Goal: Transaction & Acquisition: Purchase product/service

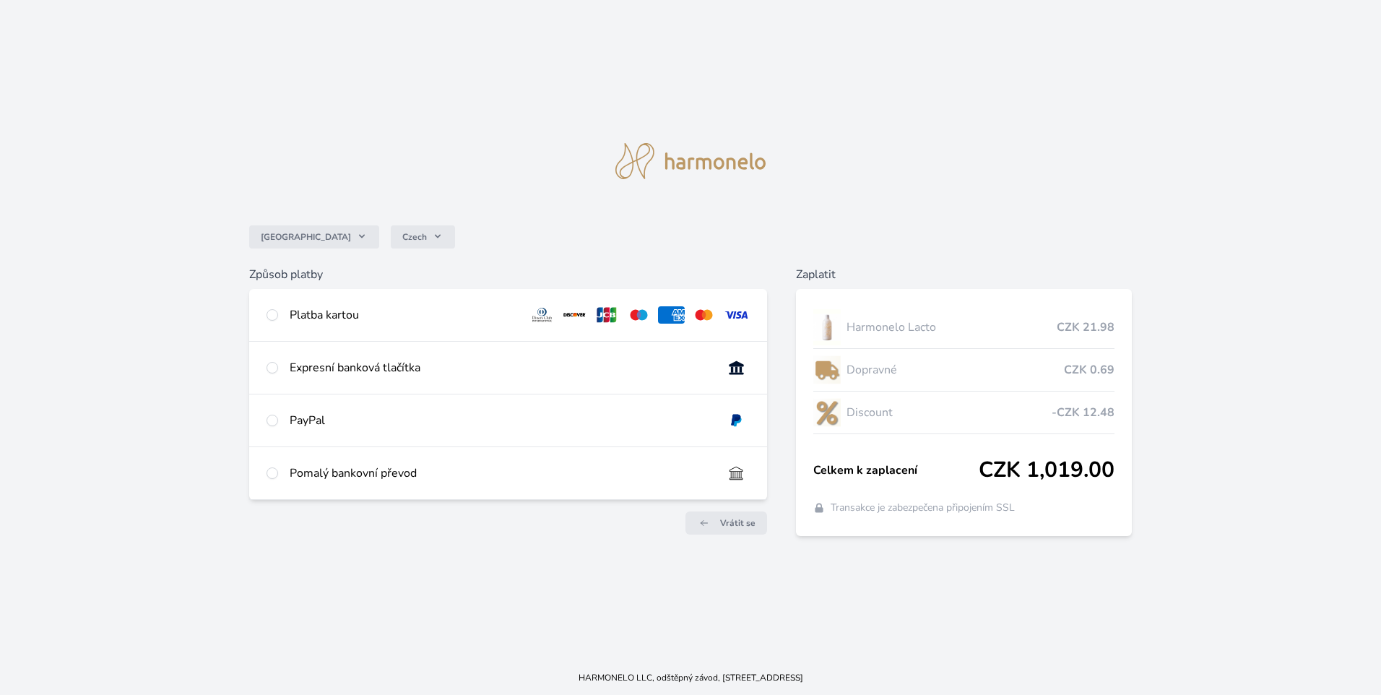
click at [307, 317] on div "Platba kartou" at bounding box center [403, 314] width 227 height 17
radio input "true"
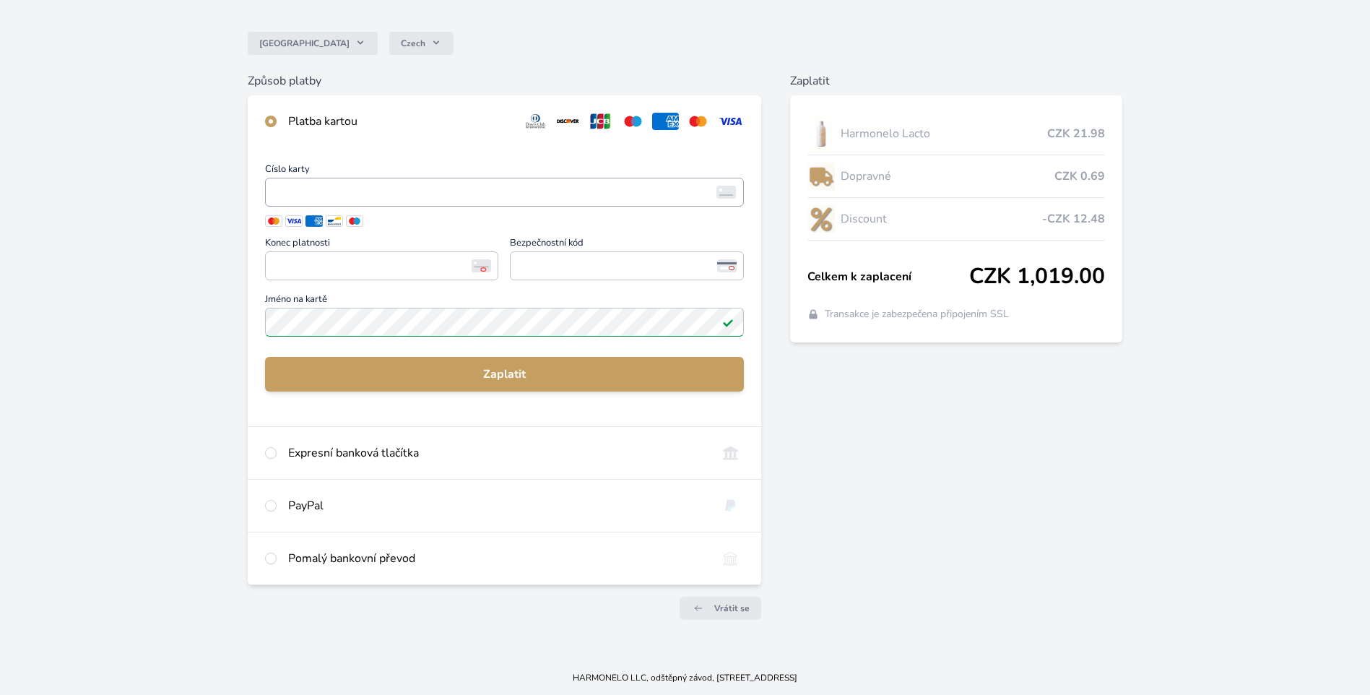
scroll to position [36, 0]
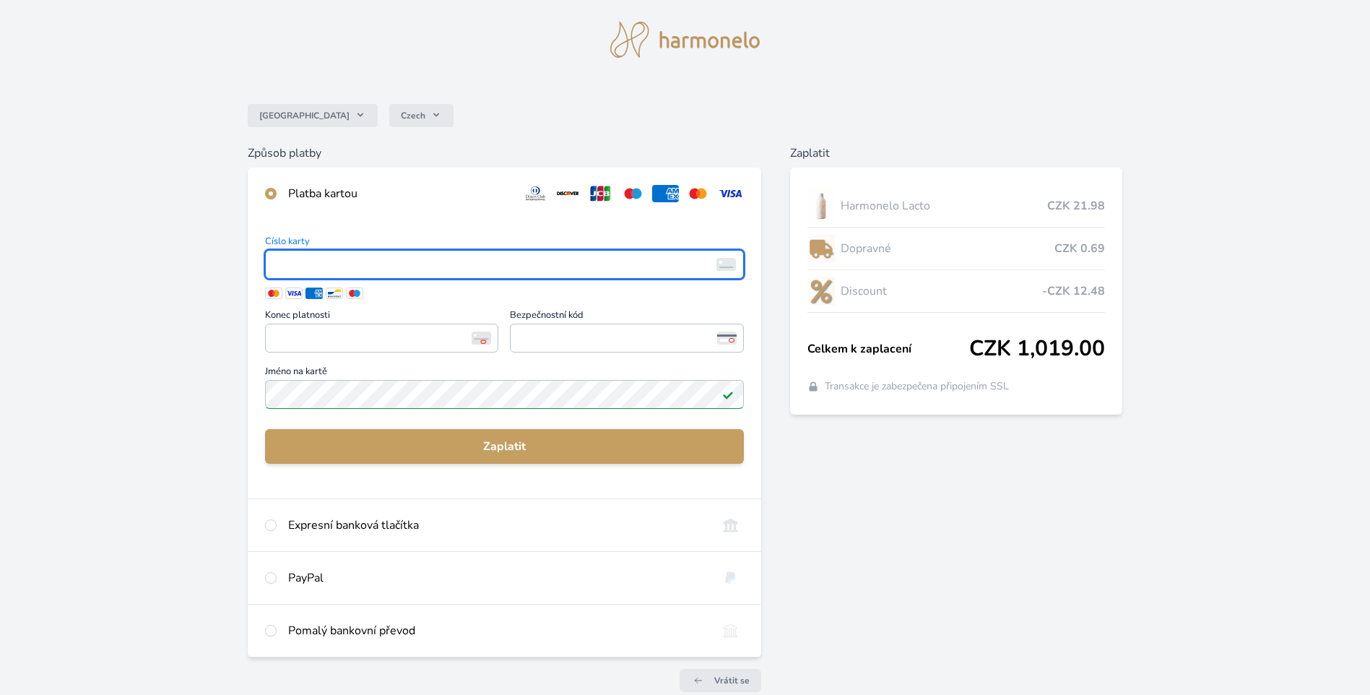
click at [170, 317] on div "Česko Czech Způsob platby Platba kartou Číslo karty <p>Your browser does not su…" at bounding box center [685, 348] width 1370 height 769
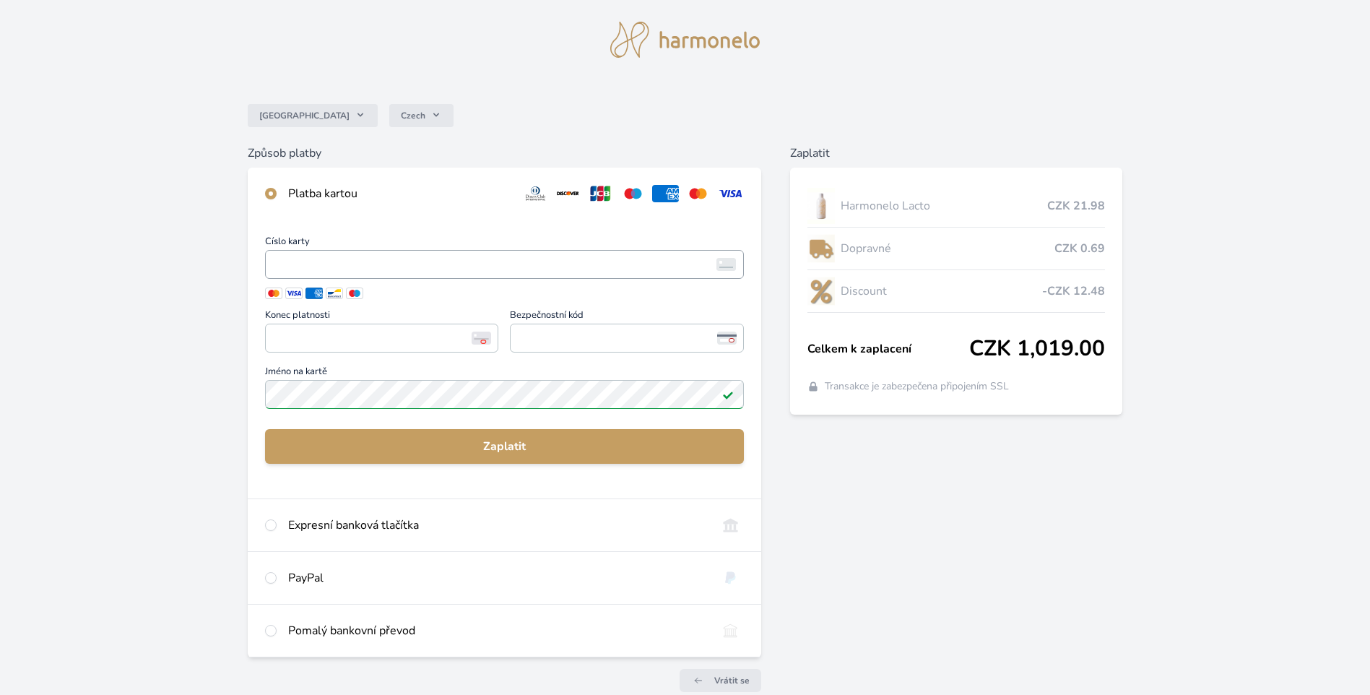
click at [733, 267] on img at bounding box center [727, 264] width 20 height 13
click at [699, 321] on span "Bezpečnostní kód" at bounding box center [626, 317] width 233 height 13
click at [209, 310] on div "Česko Czech Způsob platby Platba kartou Číslo karty <p>Your browser does not su…" at bounding box center [685, 348] width 1370 height 769
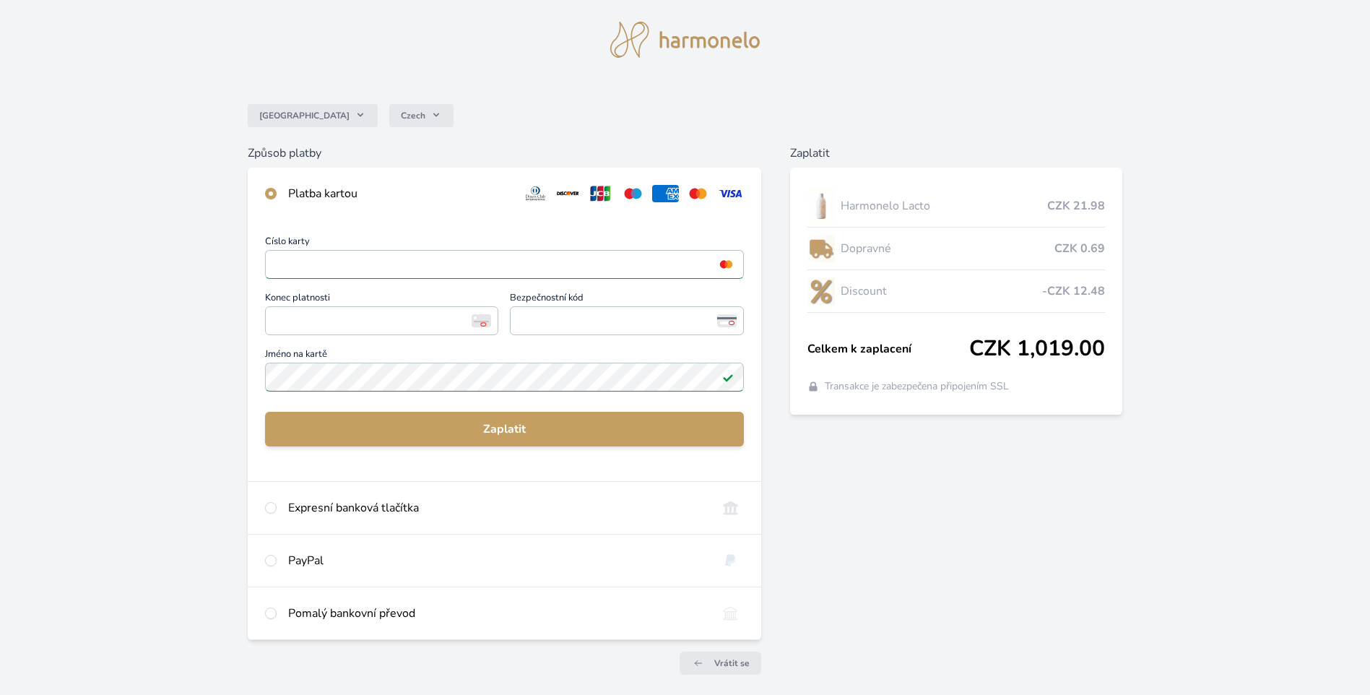
click at [459, 189] on div "Platba kartou" at bounding box center [399, 193] width 222 height 17
click at [172, 307] on div "Česko Czech Způsob platby Platba kartou Číslo karty <p>Your browser does not su…" at bounding box center [685, 339] width 1370 height 751
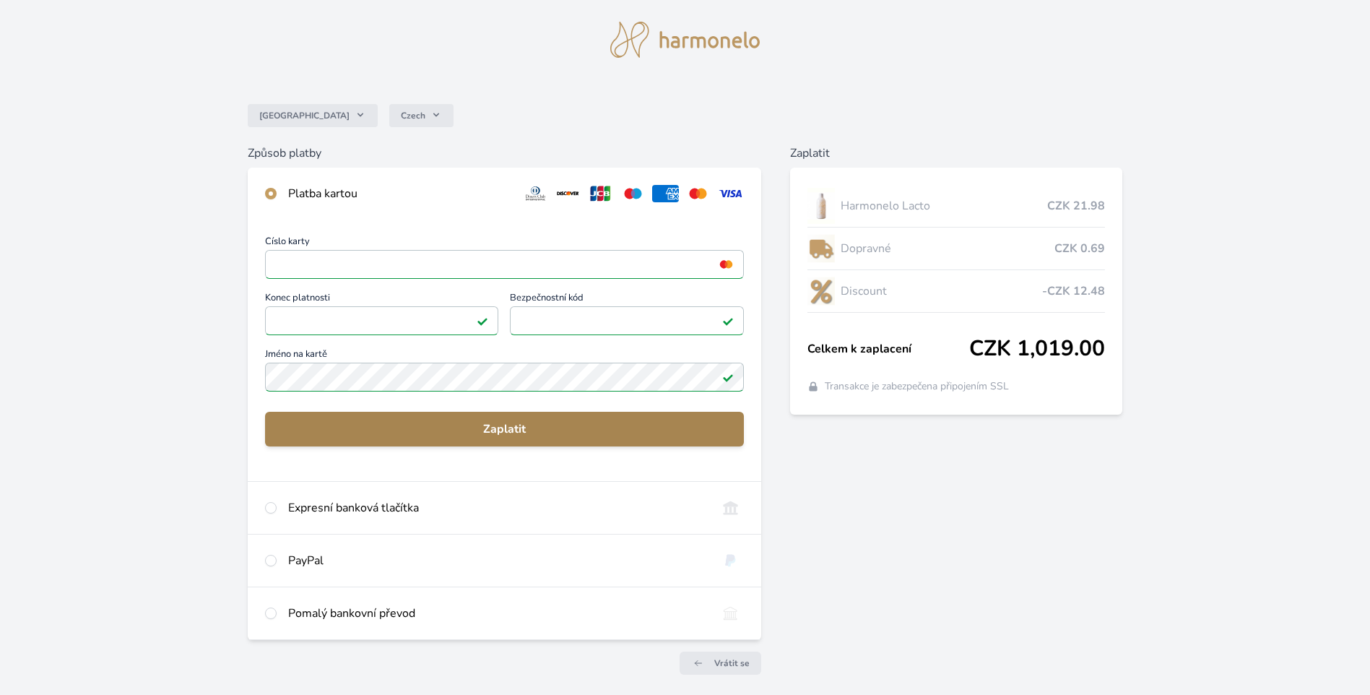
click at [537, 424] on span "Zaplatit" at bounding box center [505, 428] width 456 height 17
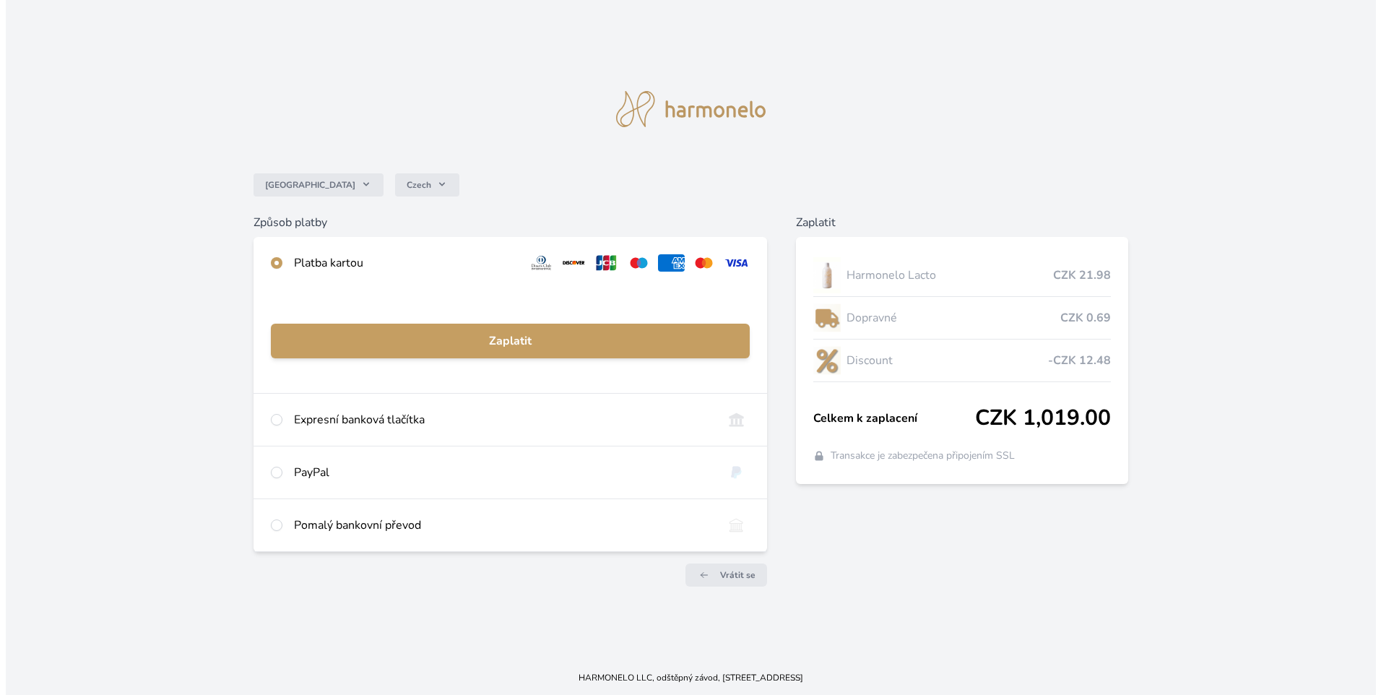
scroll to position [0, 0]
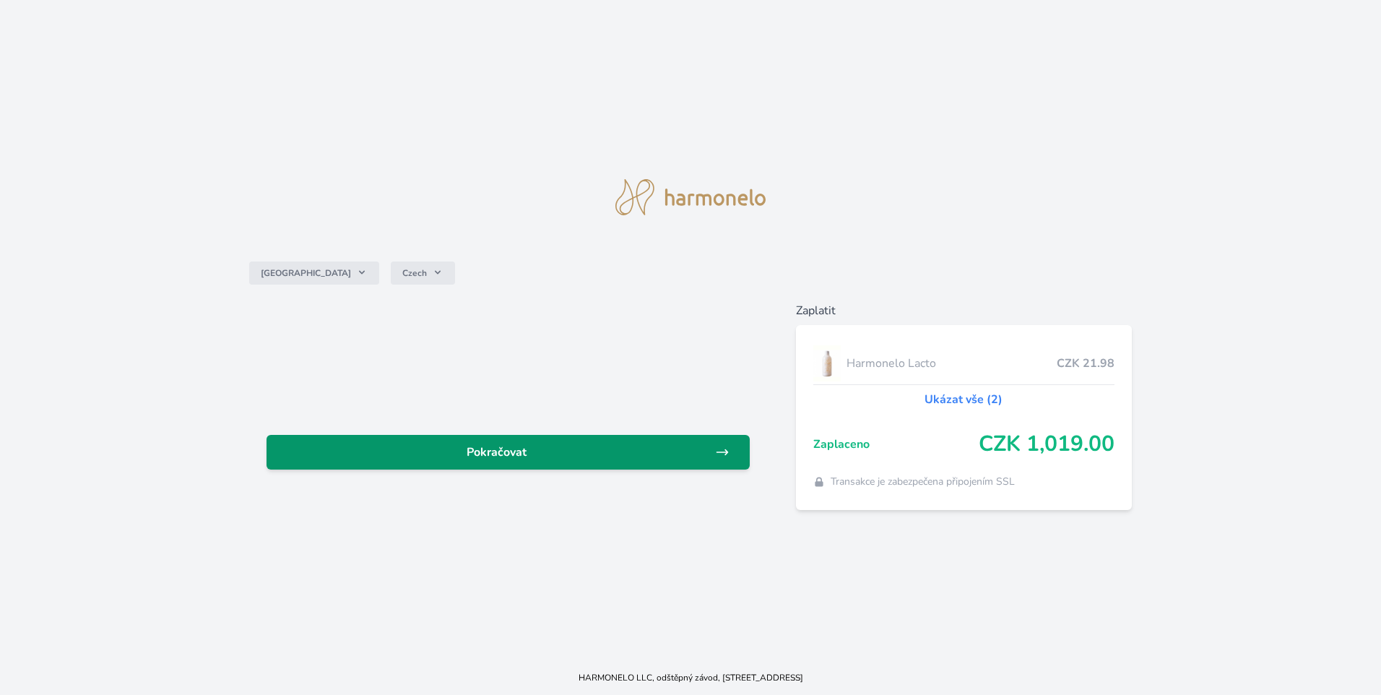
click at [454, 459] on span "Pokračovat" at bounding box center [496, 451] width 437 height 17
